Goal: Transaction & Acquisition: Purchase product/service

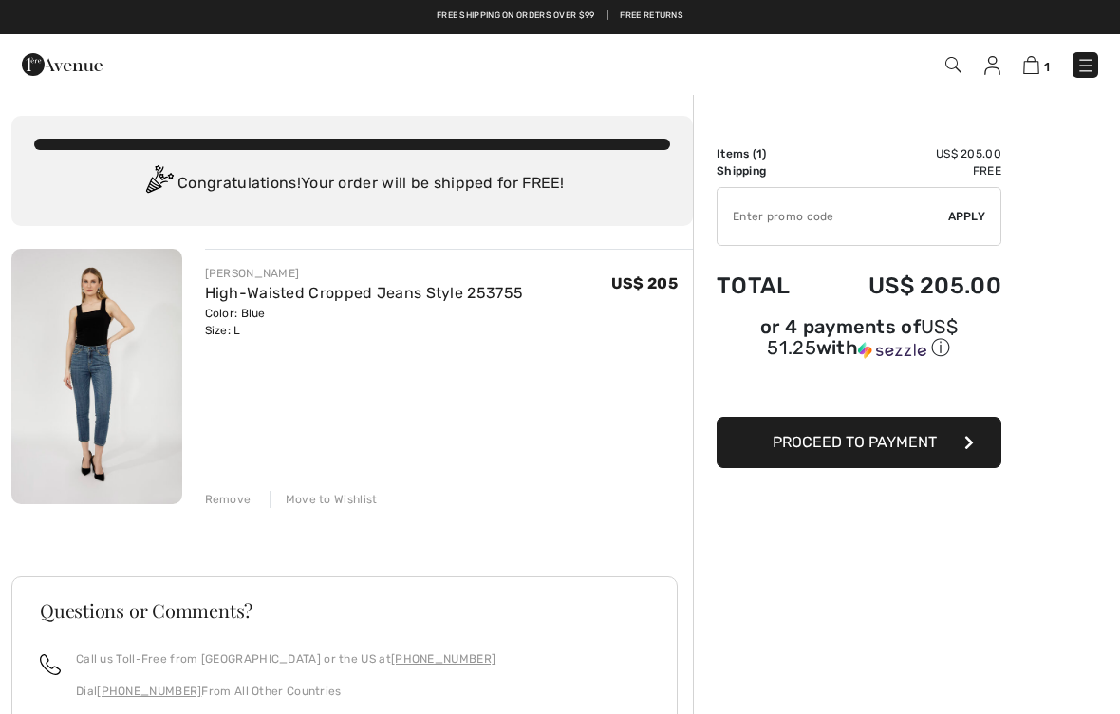
click at [995, 68] on img at bounding box center [992, 65] width 16 height 19
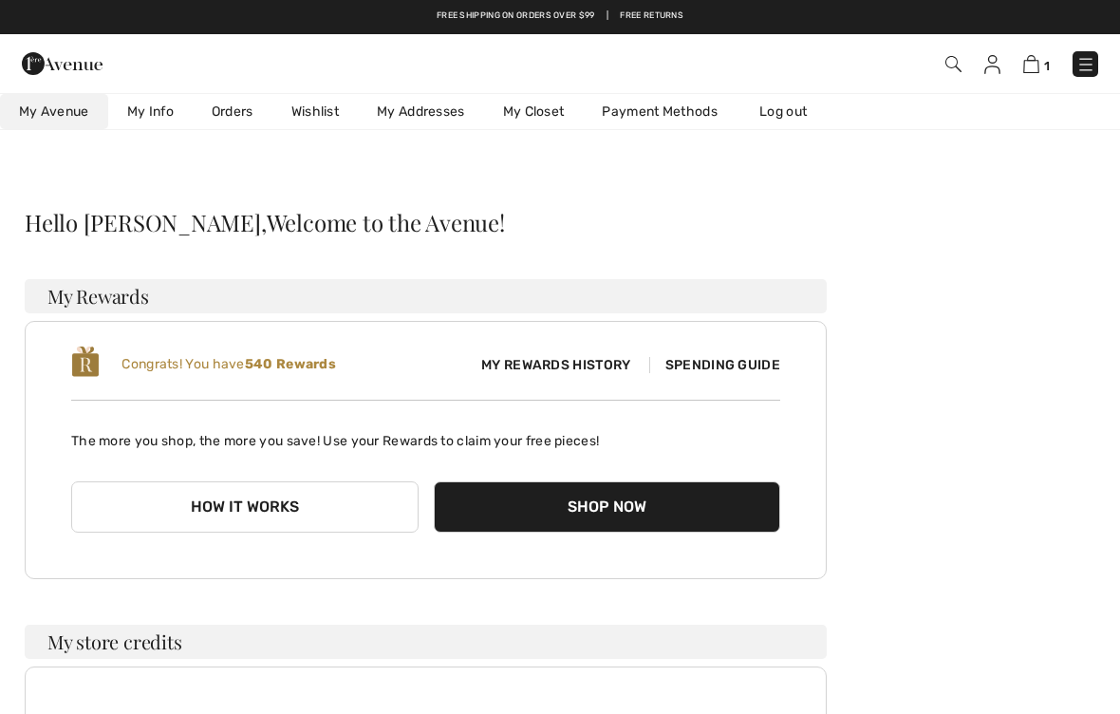
click at [988, 66] on img at bounding box center [992, 64] width 16 height 19
click at [991, 66] on img at bounding box center [992, 64] width 16 height 19
click at [147, 122] on link "My Info" at bounding box center [150, 111] width 84 height 35
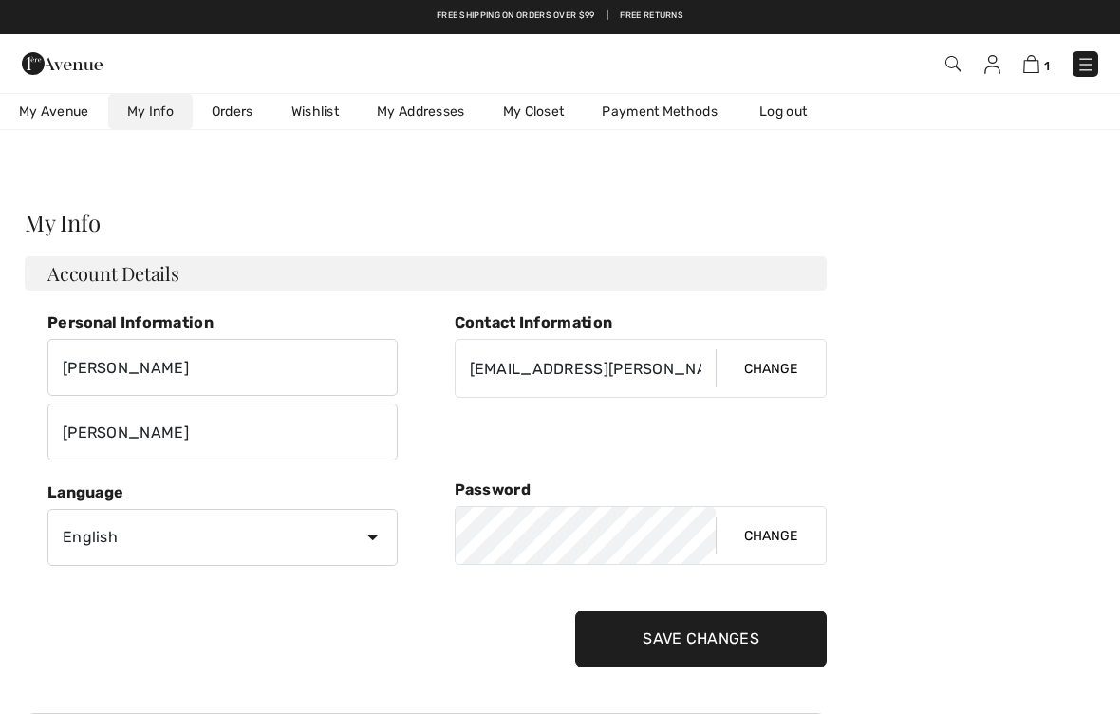
click at [1039, 62] on img at bounding box center [1031, 64] width 16 height 18
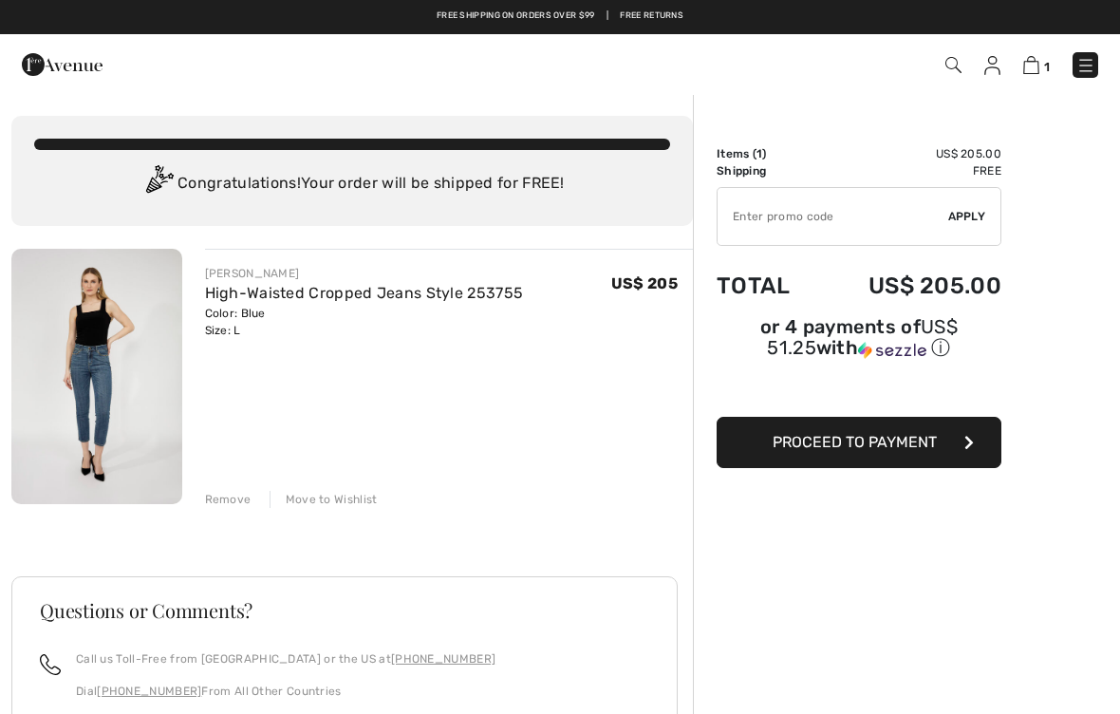
click at [44, 47] on img at bounding box center [62, 65] width 81 height 38
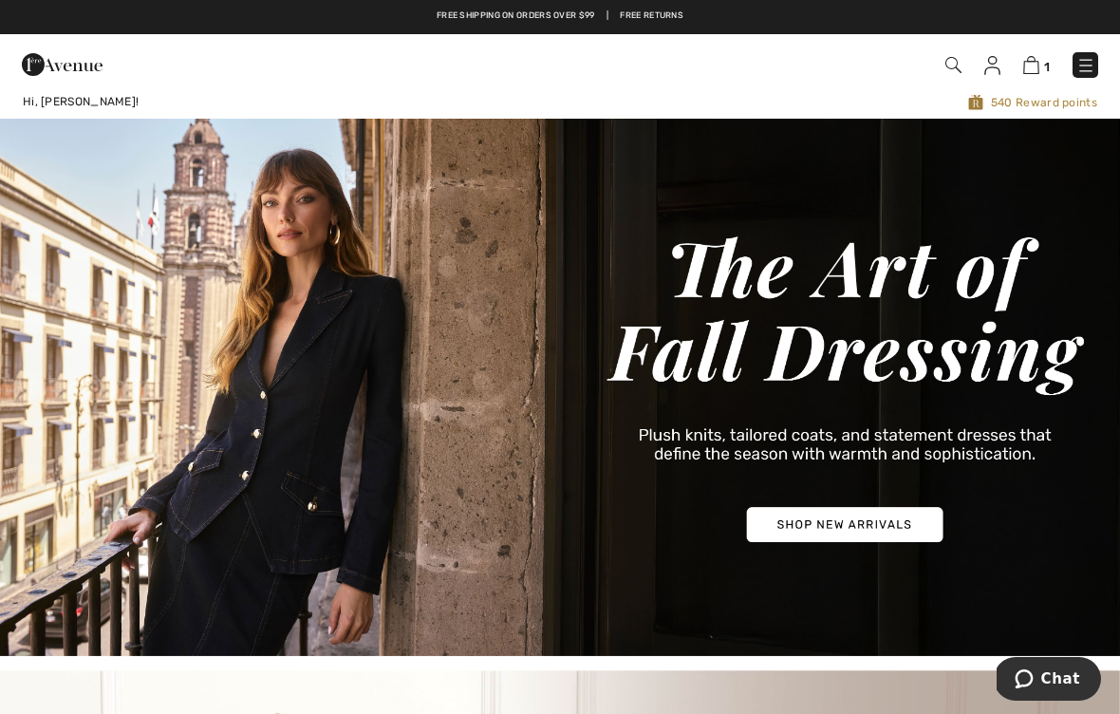
click at [1042, 110] on span "540 Reward points" at bounding box center [788, 102] width 618 height 18
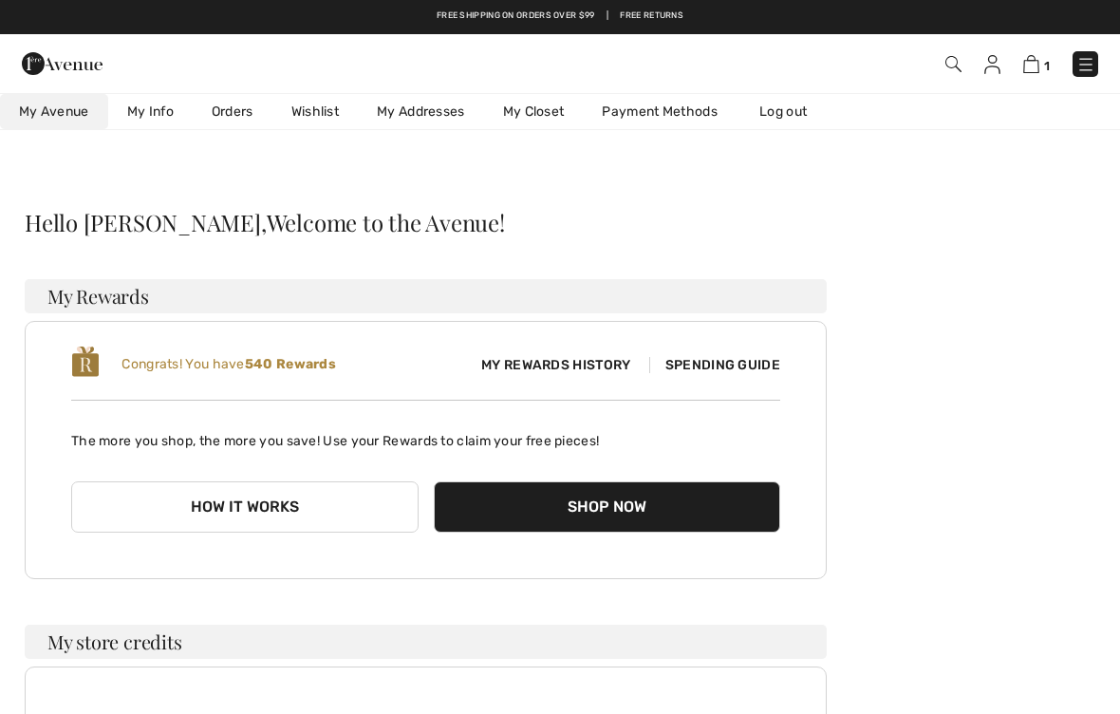
click at [548, 365] on span "My Rewards History" at bounding box center [555, 365] width 179 height 20
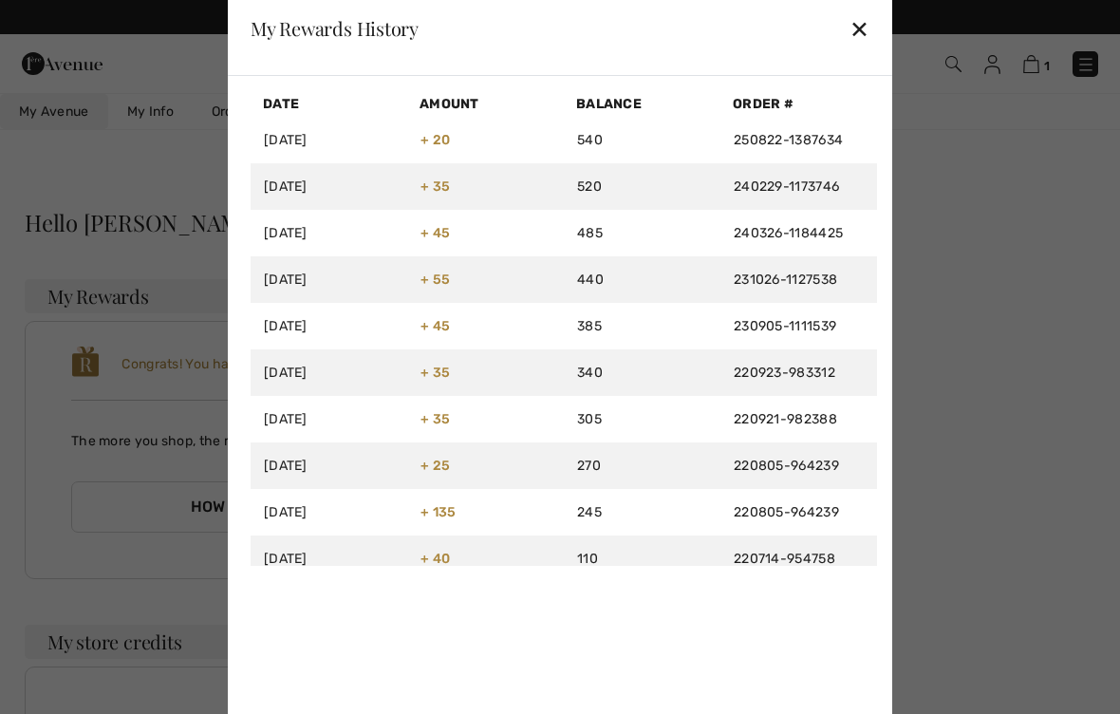
click at [854, 28] on div "✕" at bounding box center [860, 29] width 20 height 40
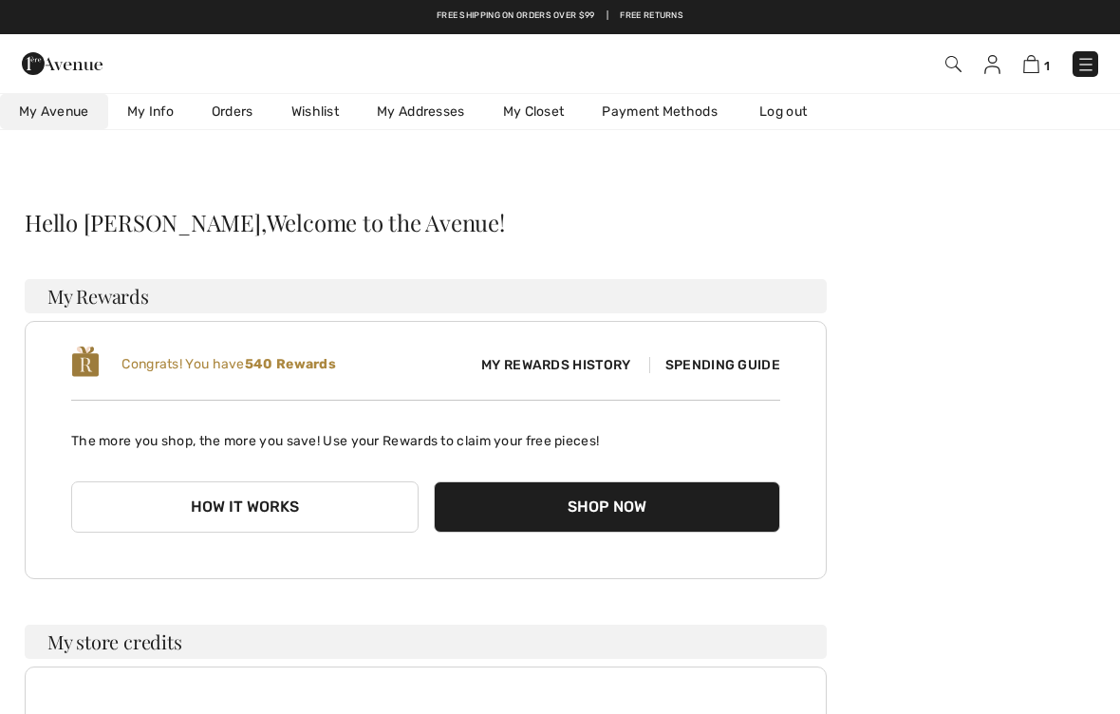
click at [735, 366] on span "Spending Guide" at bounding box center [714, 365] width 131 height 16
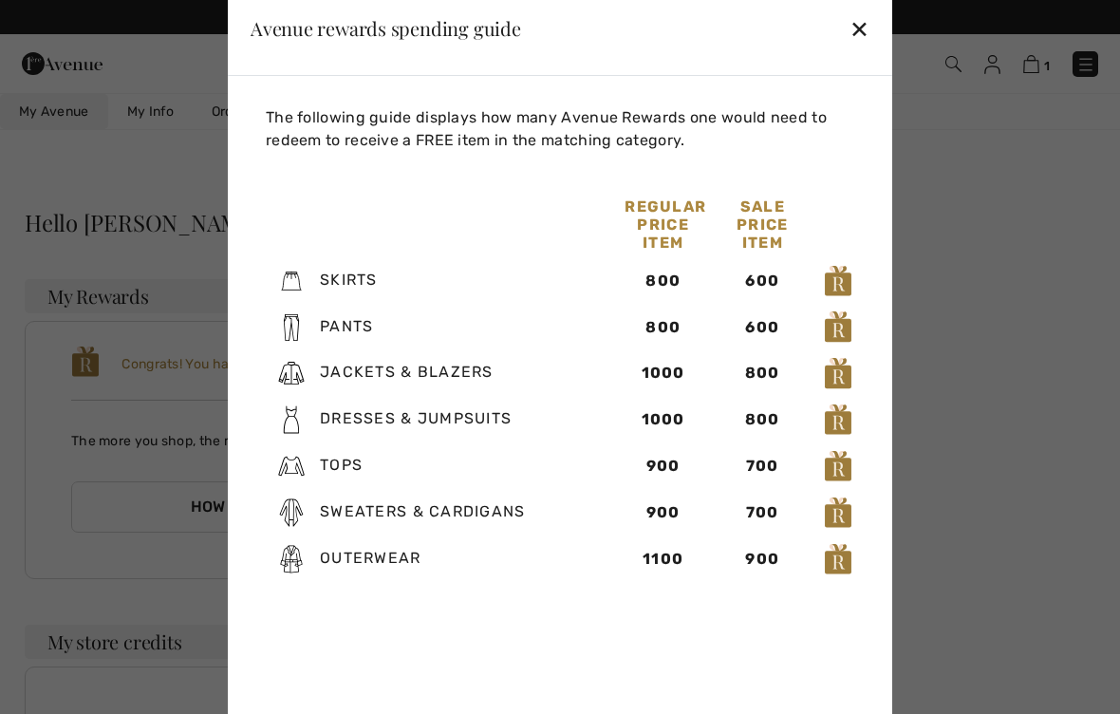
click at [1011, 349] on div at bounding box center [560, 357] width 1120 height 714
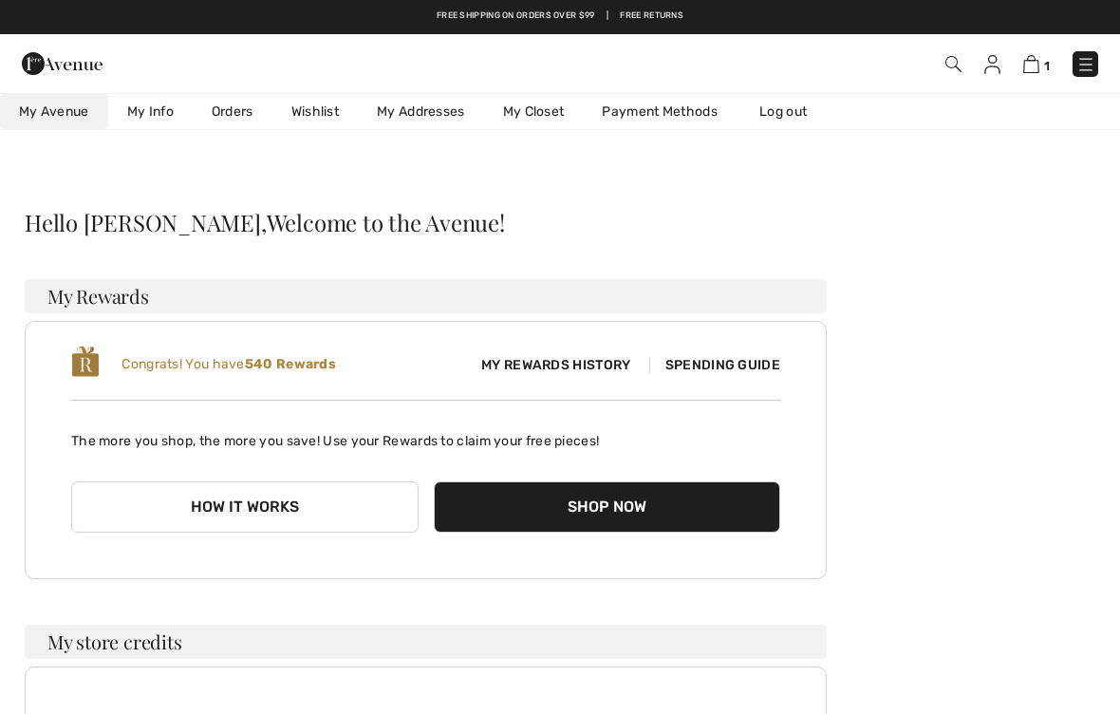
click at [264, 373] on div "Congrats! You have 540 Rewards" at bounding box center [248, 365] width 355 height 40
click at [47, 106] on span "My Avenue" at bounding box center [54, 112] width 70 height 20
click at [1090, 62] on img at bounding box center [1086, 64] width 19 height 19
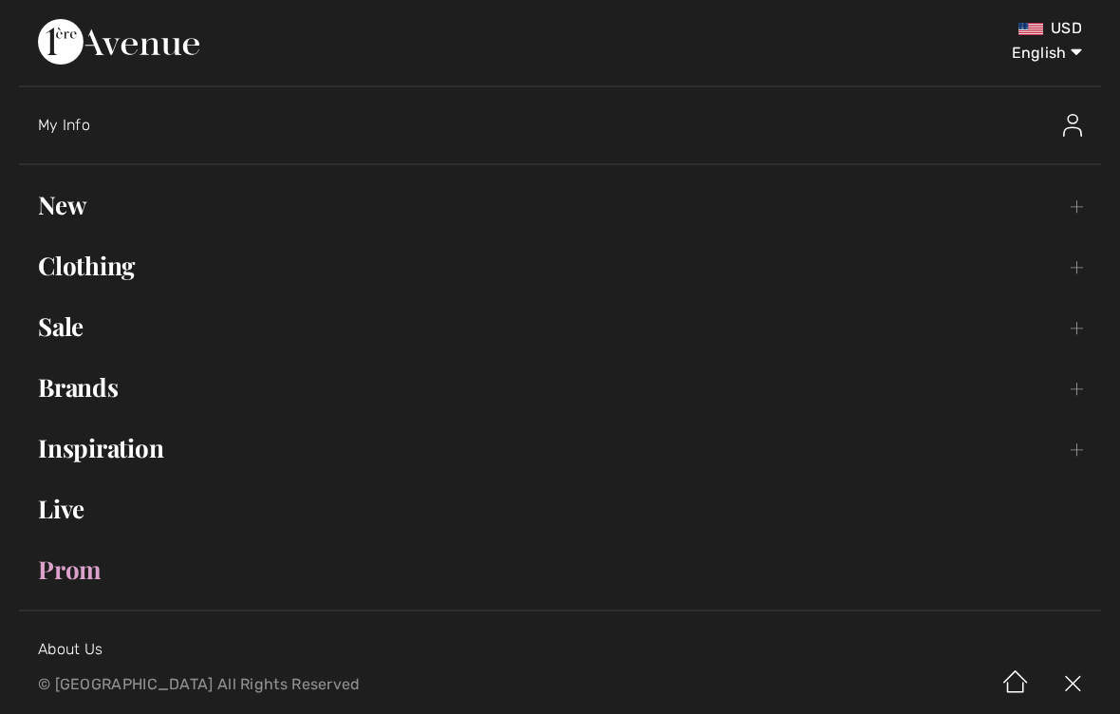
click at [77, 192] on link "New Toggle submenu" at bounding box center [560, 205] width 1082 height 42
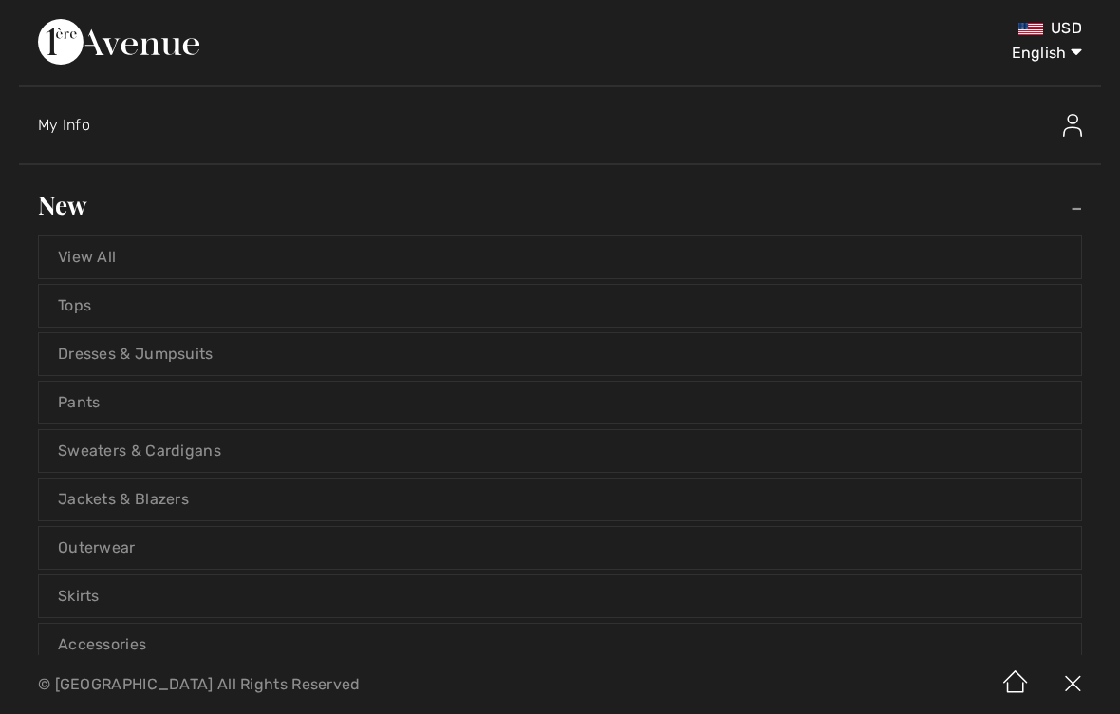
click at [122, 258] on link "View All" at bounding box center [560, 257] width 1042 height 42
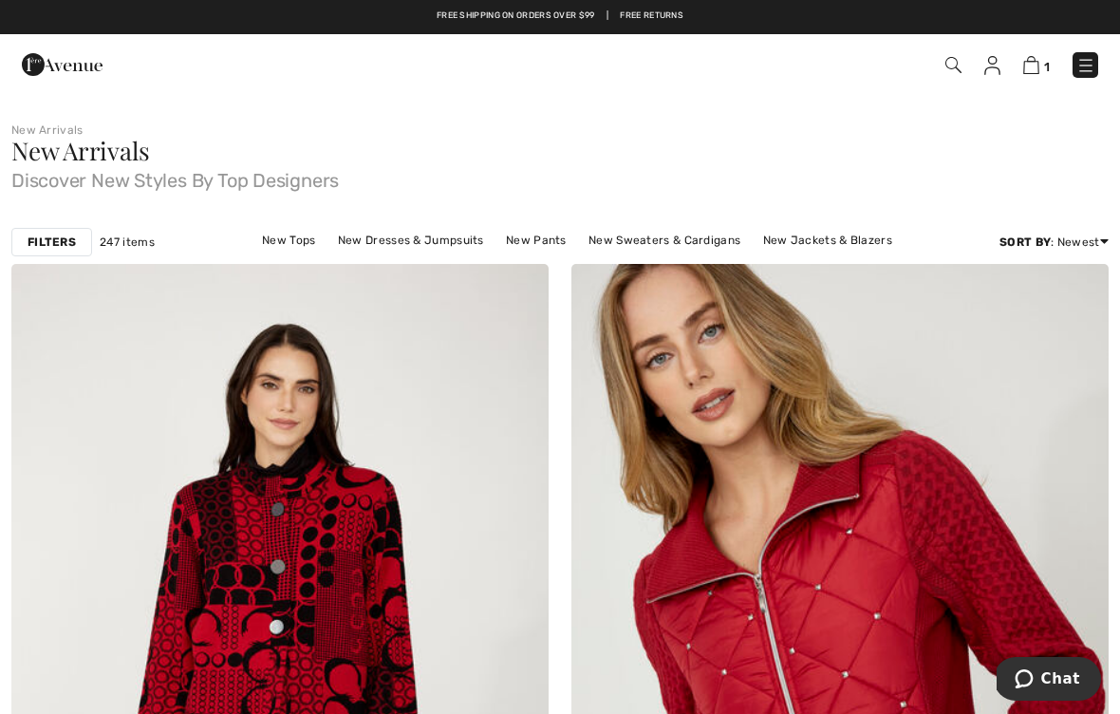
click at [498, 245] on link "New Pants" at bounding box center [536, 240] width 80 height 25
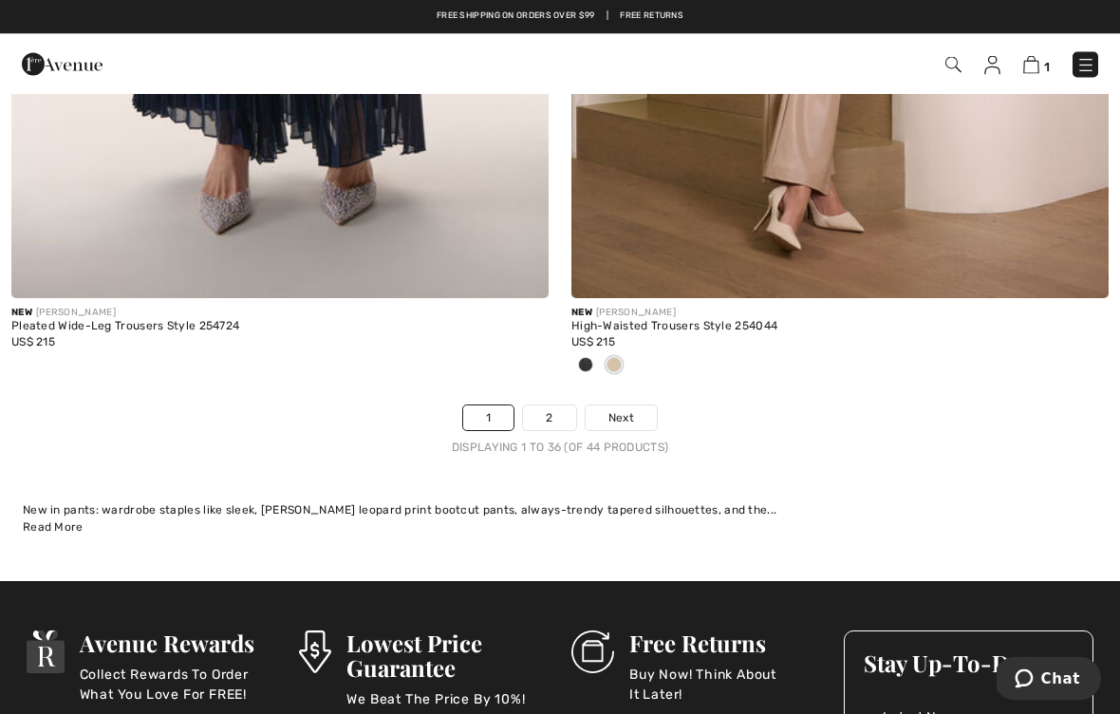
scroll to position [16338, 0]
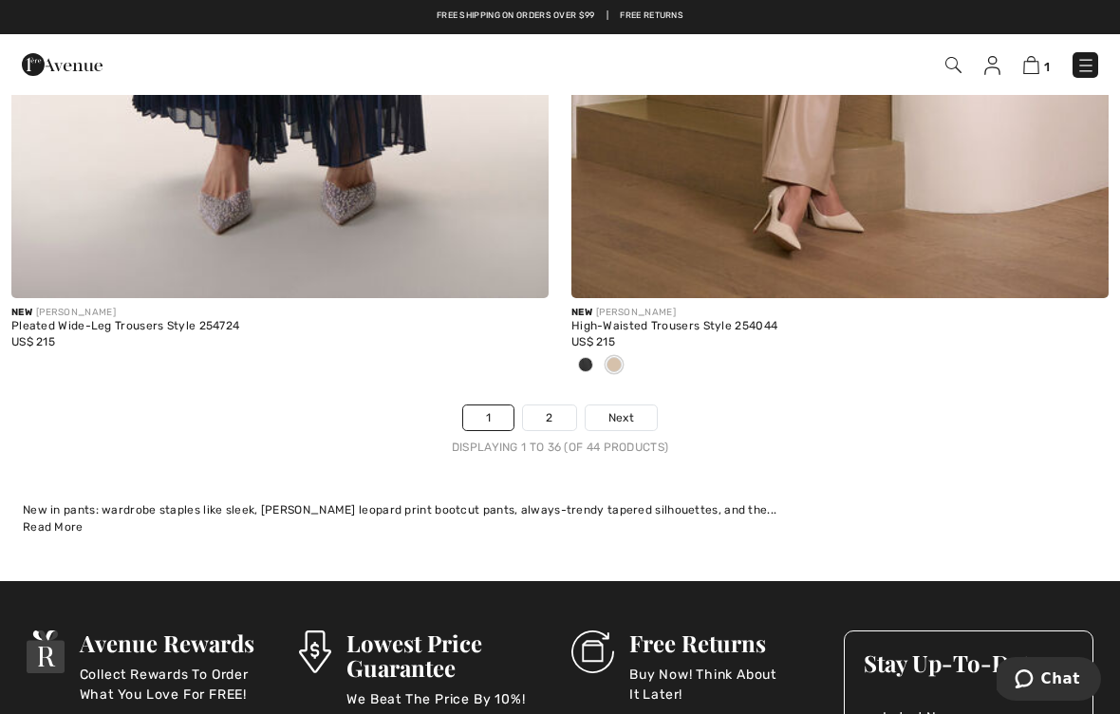
click at [548, 405] on link "2" at bounding box center [549, 417] width 52 height 25
click at [553, 405] on link "2" at bounding box center [549, 417] width 52 height 25
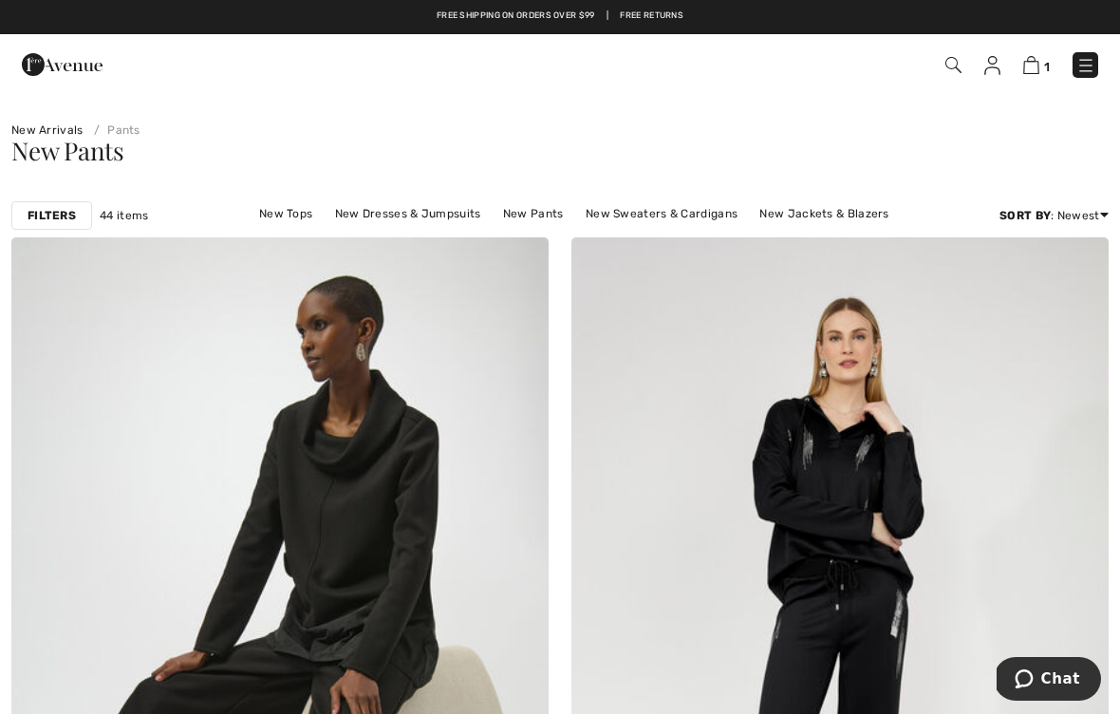
click at [1039, 65] on img at bounding box center [1031, 65] width 16 height 18
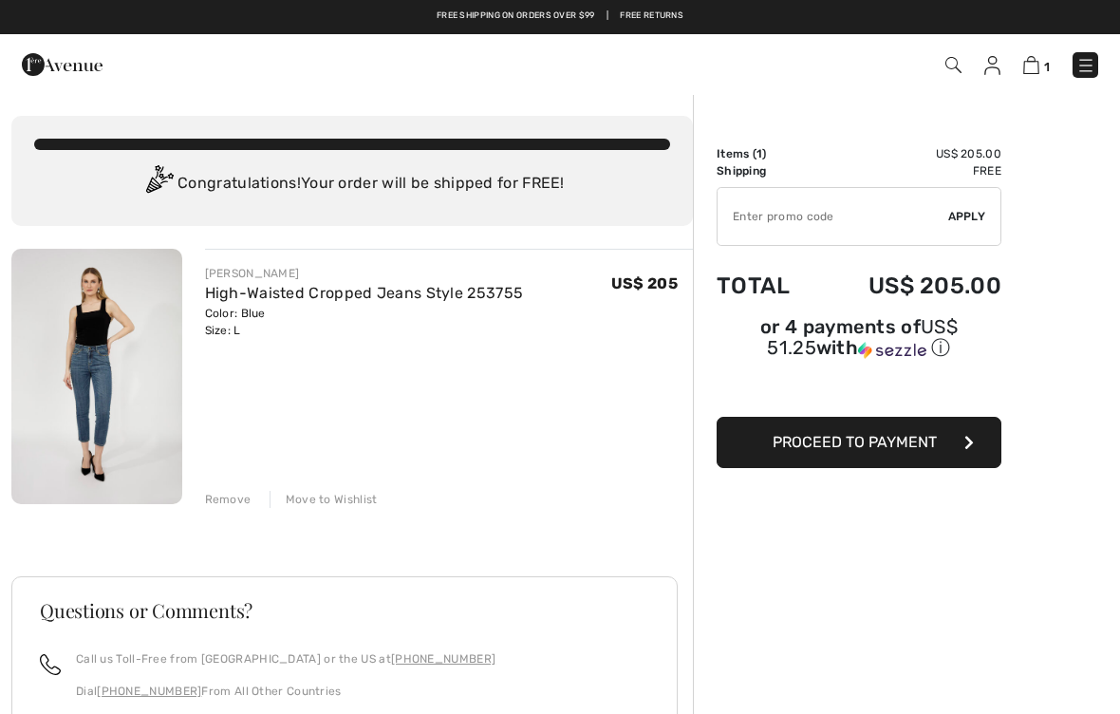
click at [871, 448] on span "Proceed to Payment" at bounding box center [855, 442] width 164 height 18
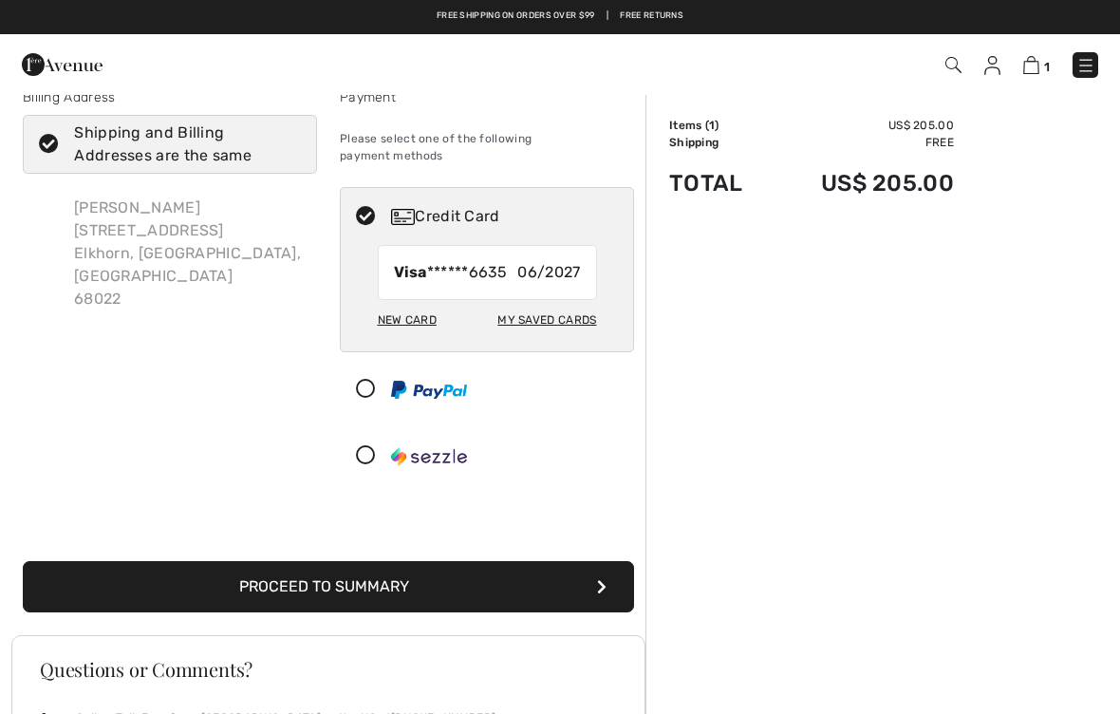
scroll to position [28, 0]
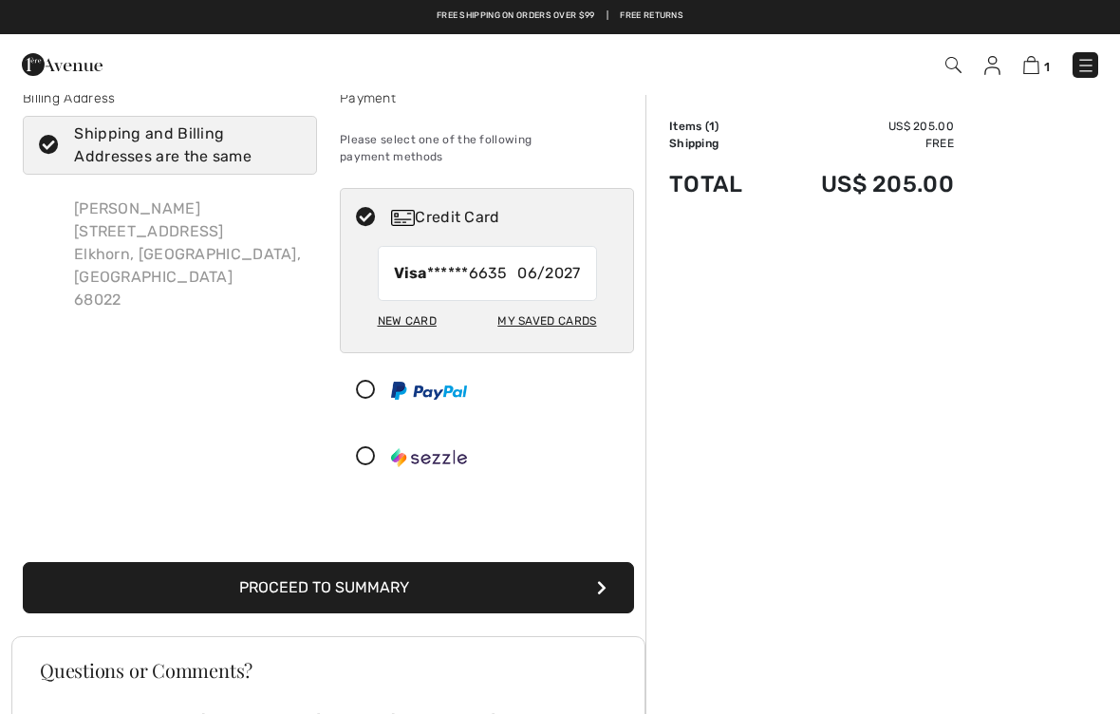
click at [516, 570] on button "Proceed to Summary" at bounding box center [328, 587] width 611 height 51
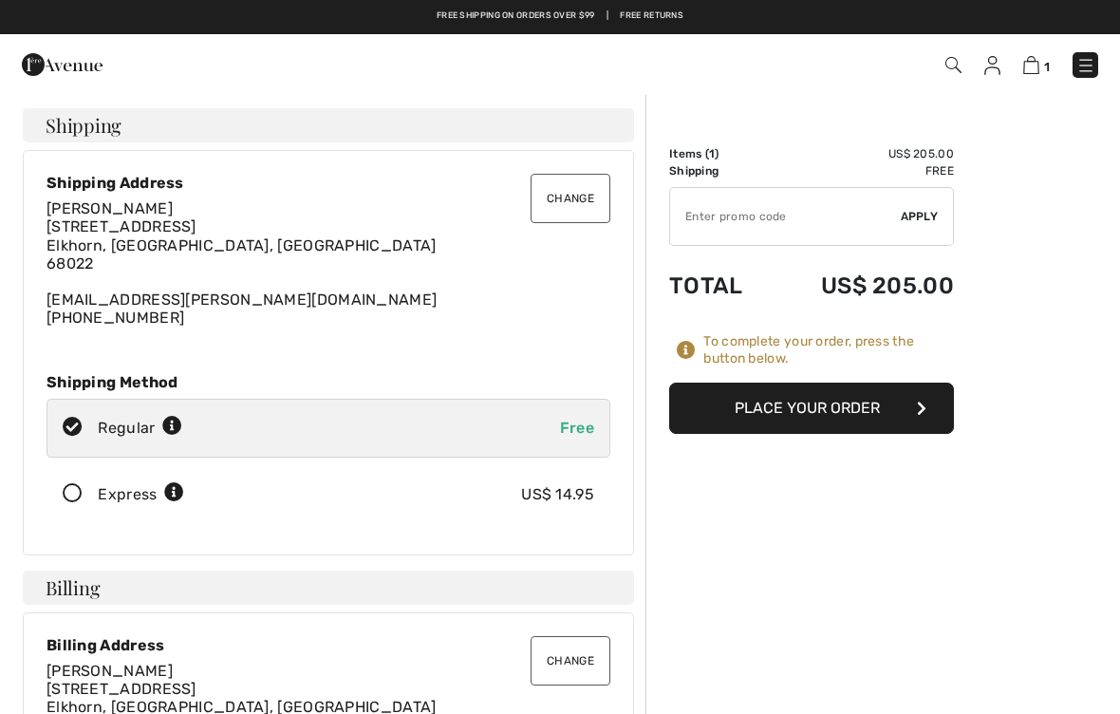
click at [868, 407] on button "Place Your Order" at bounding box center [811, 408] width 285 height 51
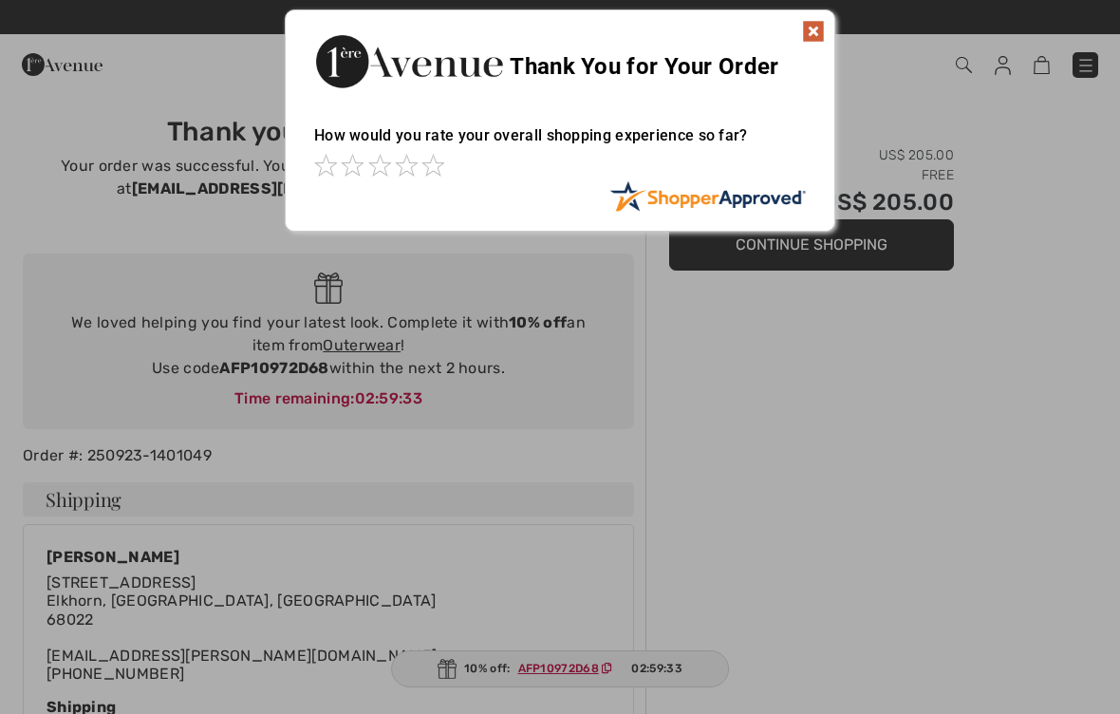
click at [810, 32] on img at bounding box center [813, 31] width 23 height 23
